Goal: Obtain resource: Obtain resource

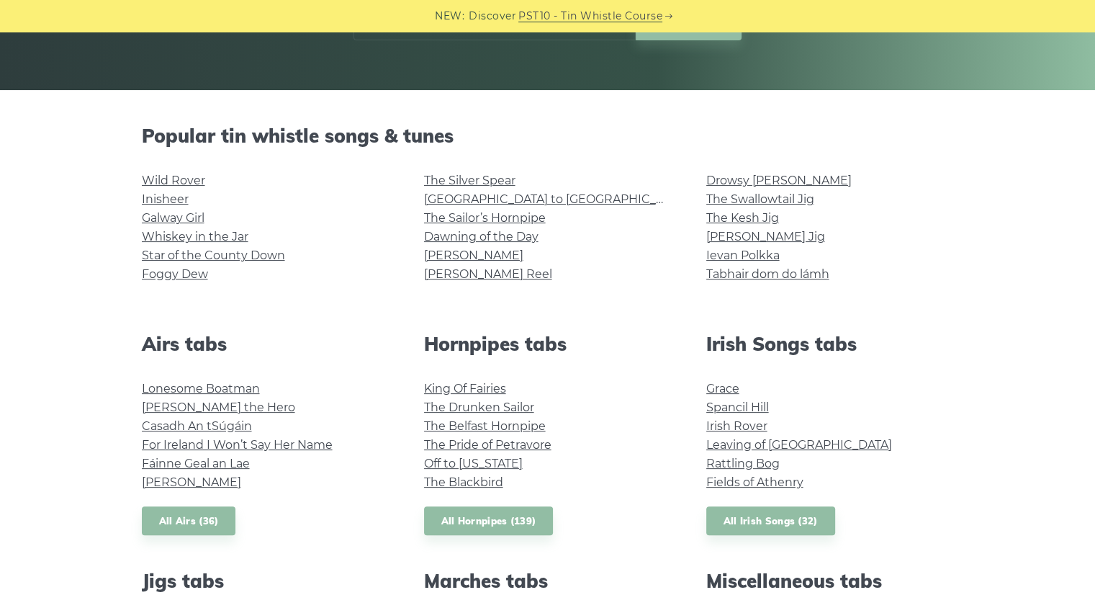
scroll to position [384, 0]
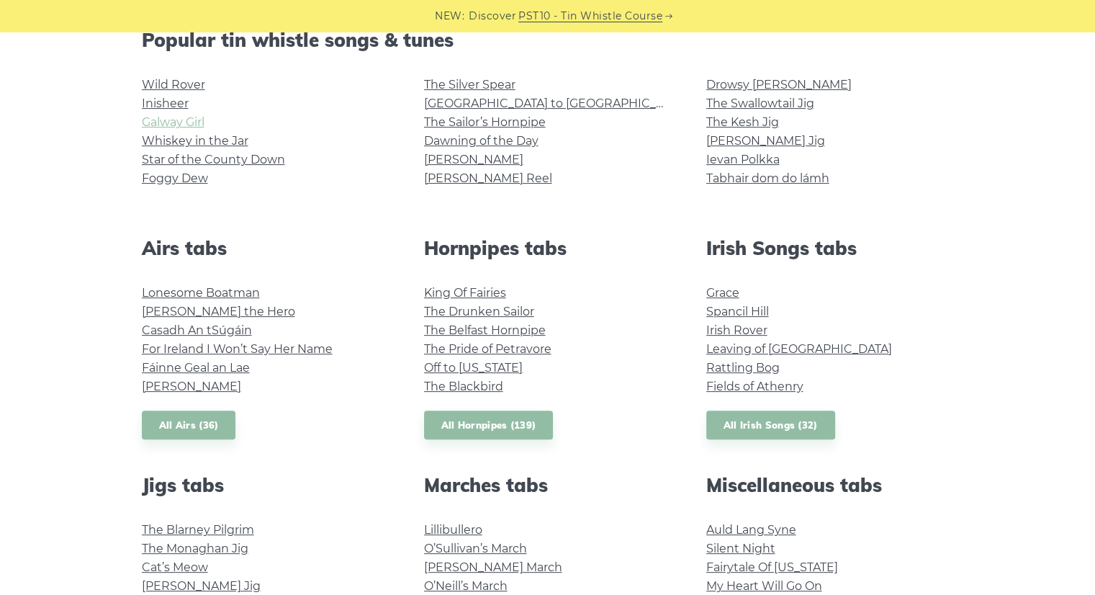
click at [193, 117] on link "Galway Girl" at bounding box center [173, 122] width 63 height 14
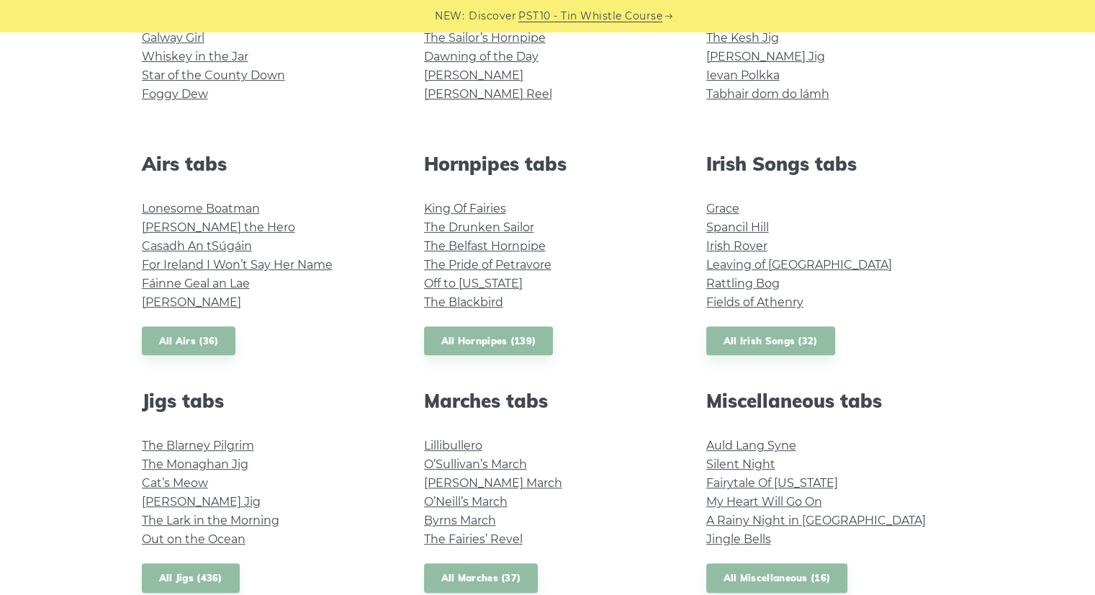
scroll to position [576, 0]
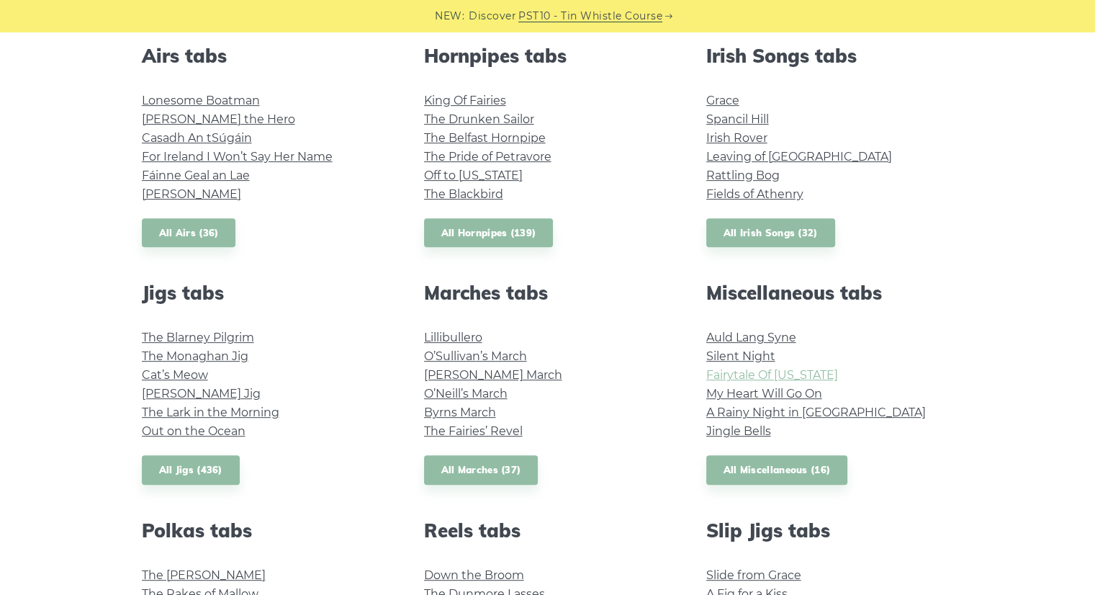
click at [801, 374] on link "Fairytale Of [US_STATE]" at bounding box center [772, 375] width 132 height 14
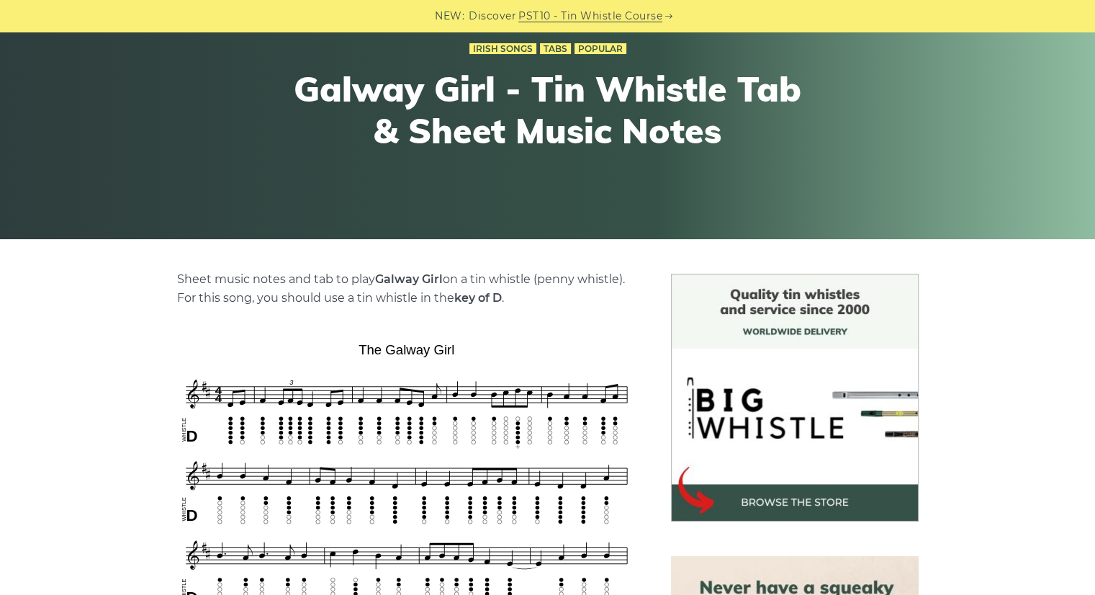
scroll to position [288, 0]
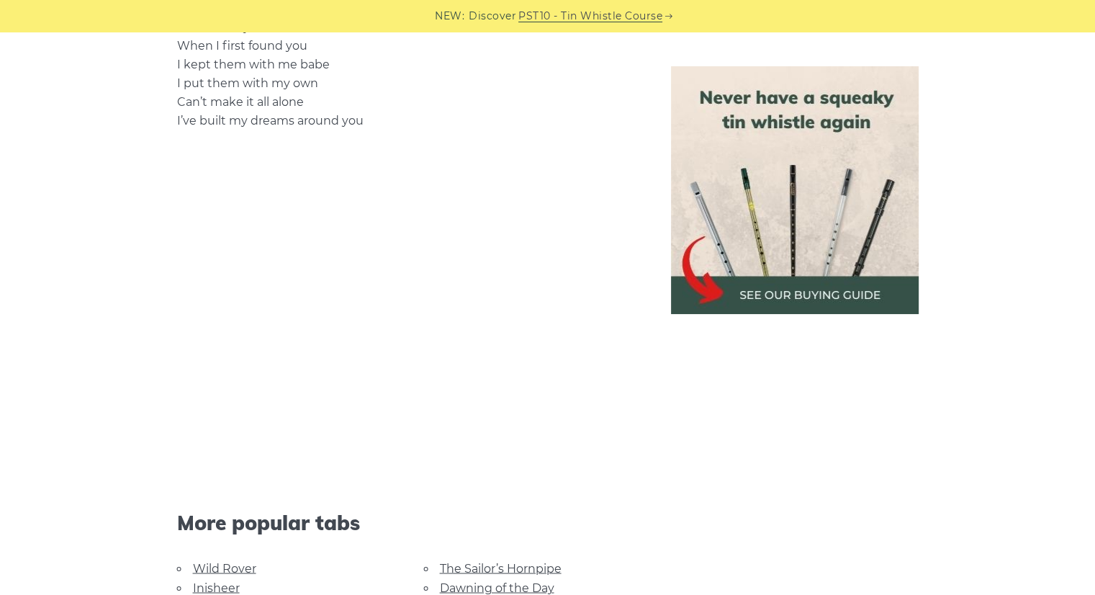
scroll to position [2208, 0]
